Goal: Information Seeking & Learning: Find specific page/section

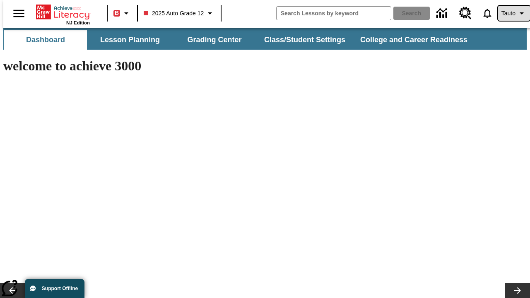
click at [510, 13] on span "Tauto" at bounding box center [508, 13] width 14 height 9
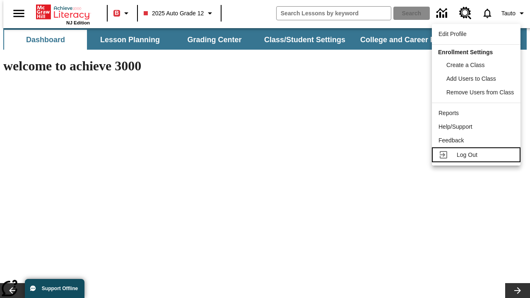
click at [477, 155] on span "Log Out" at bounding box center [467, 155] width 21 height 7
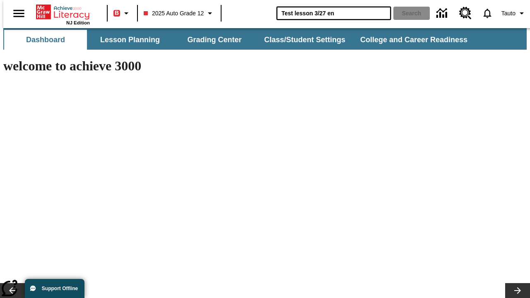
type input "Test lesson 3/27 en"
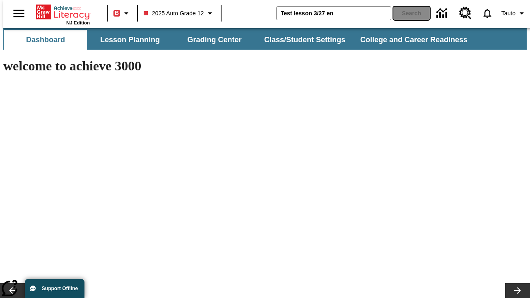
click at [407, 13] on button "Search" at bounding box center [411, 13] width 36 height 13
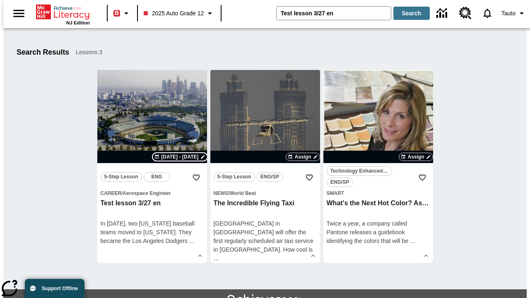
click at [180, 157] on span "[DATE] - [DATE]" at bounding box center [179, 156] width 37 height 7
